Goal: Find specific page/section: Find specific page/section

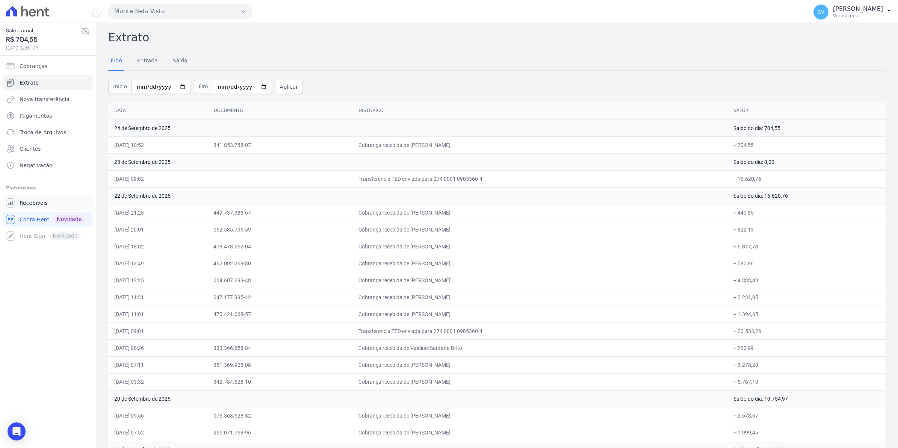
click at [29, 200] on span "Recebíveis" at bounding box center [34, 203] width 28 height 8
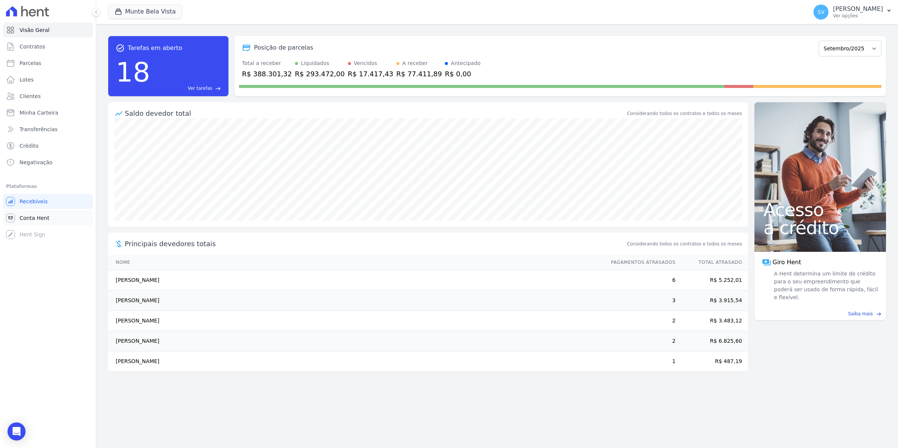
click at [39, 216] on span "Conta Hent" at bounding box center [35, 218] width 30 height 8
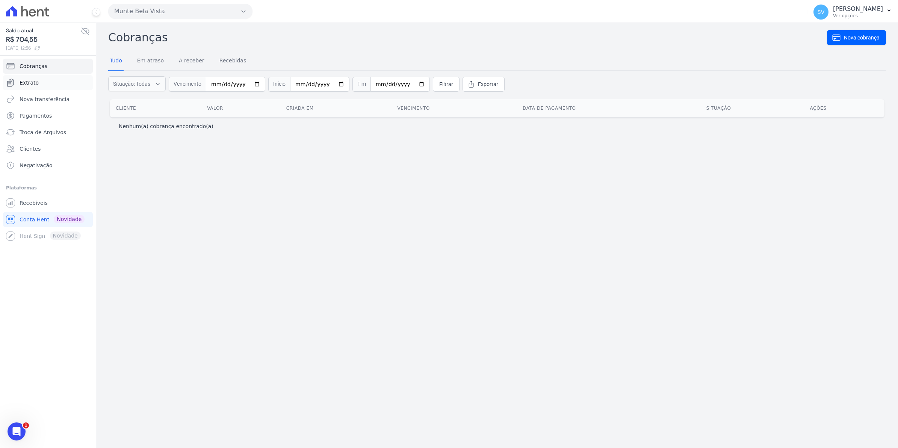
click at [35, 86] on span "Extrato" at bounding box center [29, 83] width 19 height 8
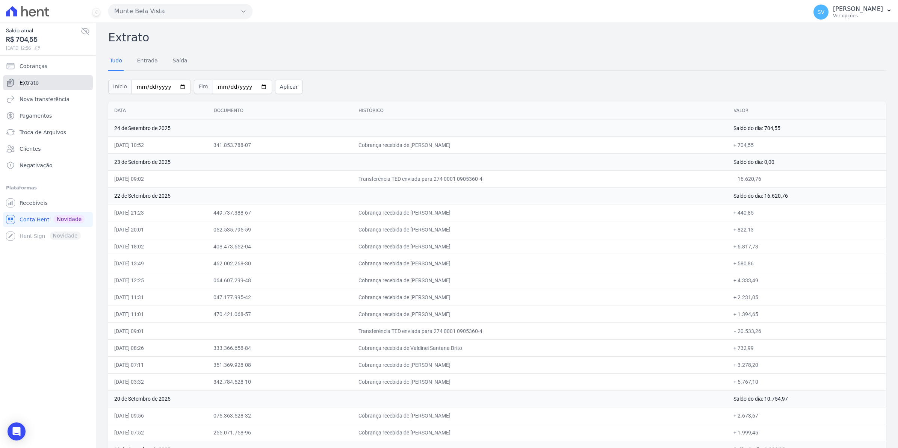
click at [24, 85] on span "Extrato" at bounding box center [29, 83] width 19 height 8
